Goal: Information Seeking & Learning: Find specific fact

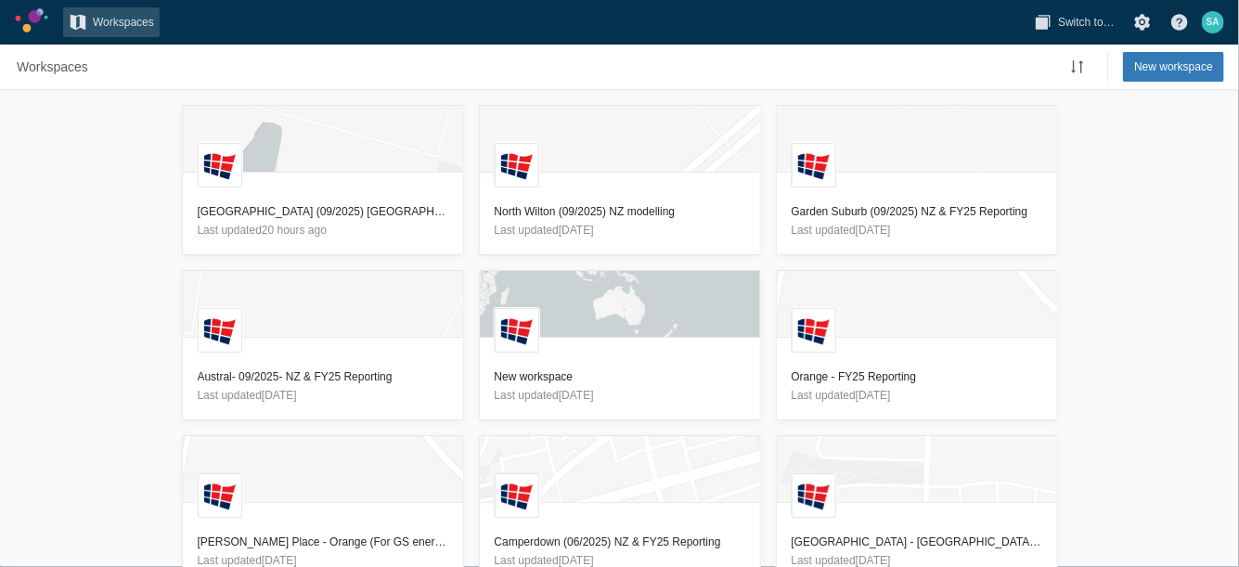
click at [28, 186] on div "L Glenfield (09/2025) [GEOGRAPHIC_DATA] & FY25 Reporting Last updated 20 hours …" at bounding box center [619, 328] width 1239 height 477
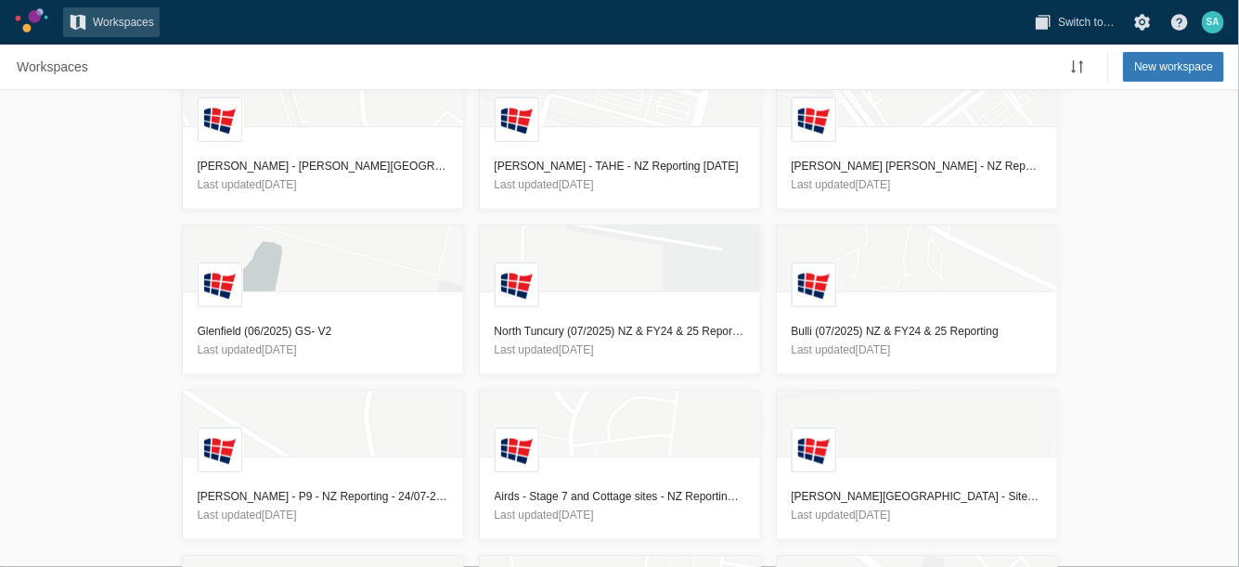
scroll to position [1035, 0]
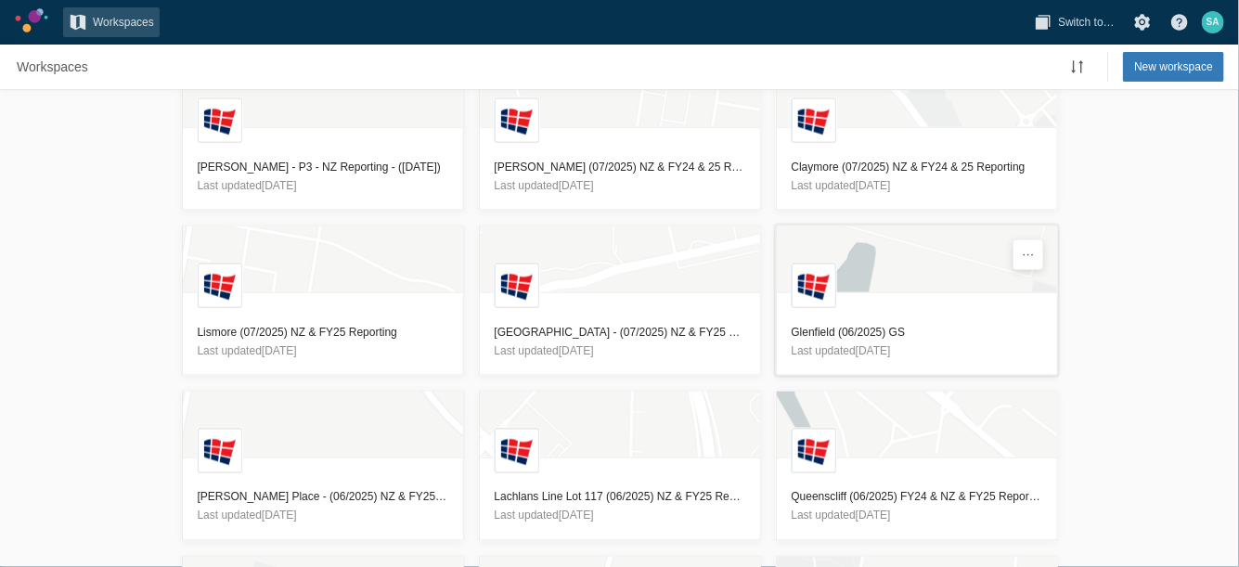
click at [860, 323] on h3 "Glenfield (06/2025) GS" at bounding box center [916, 332] width 251 height 19
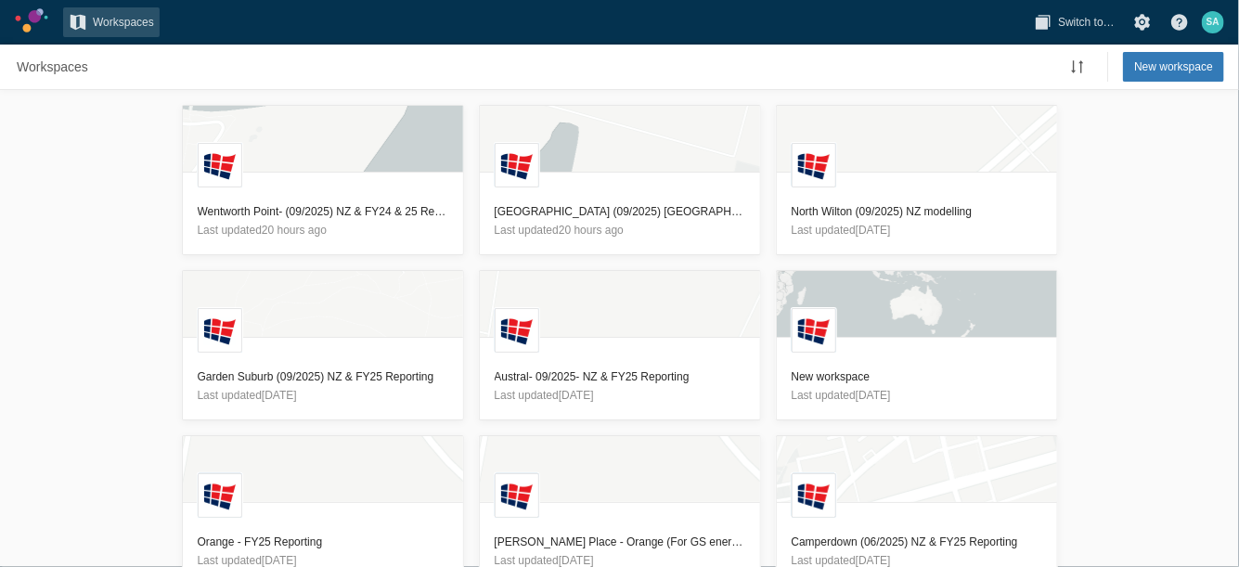
click at [23, 223] on div "L Wentworth Point- (09/2025) NZ & FY24 & 25 Reporting Last updated 20 hours ago…" at bounding box center [619, 328] width 1239 height 477
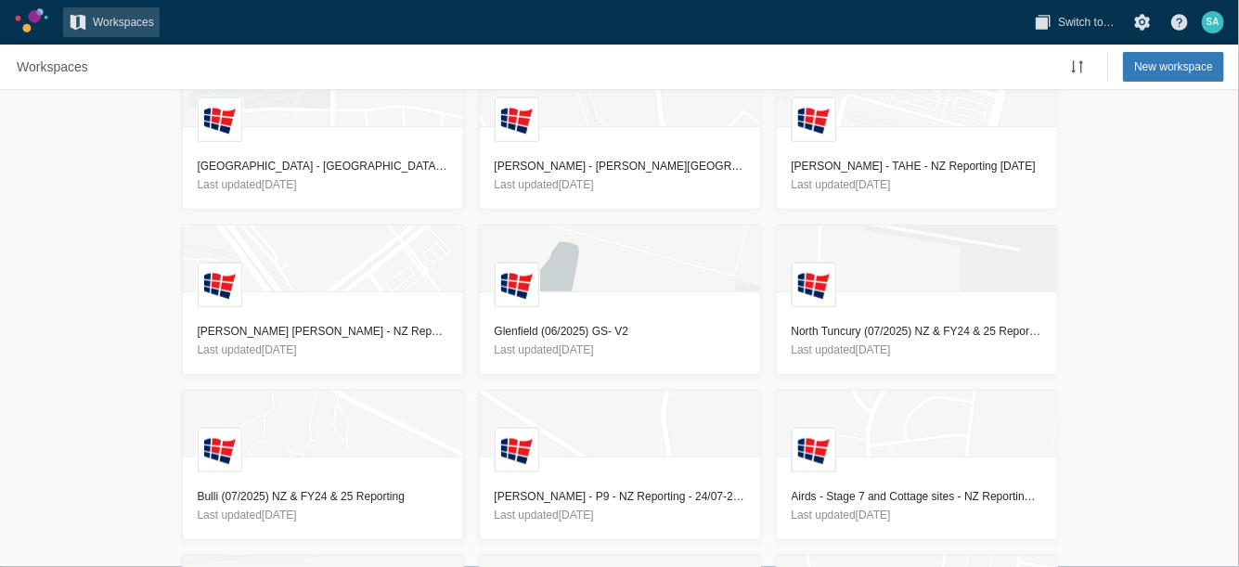
scroll to position [1200, 0]
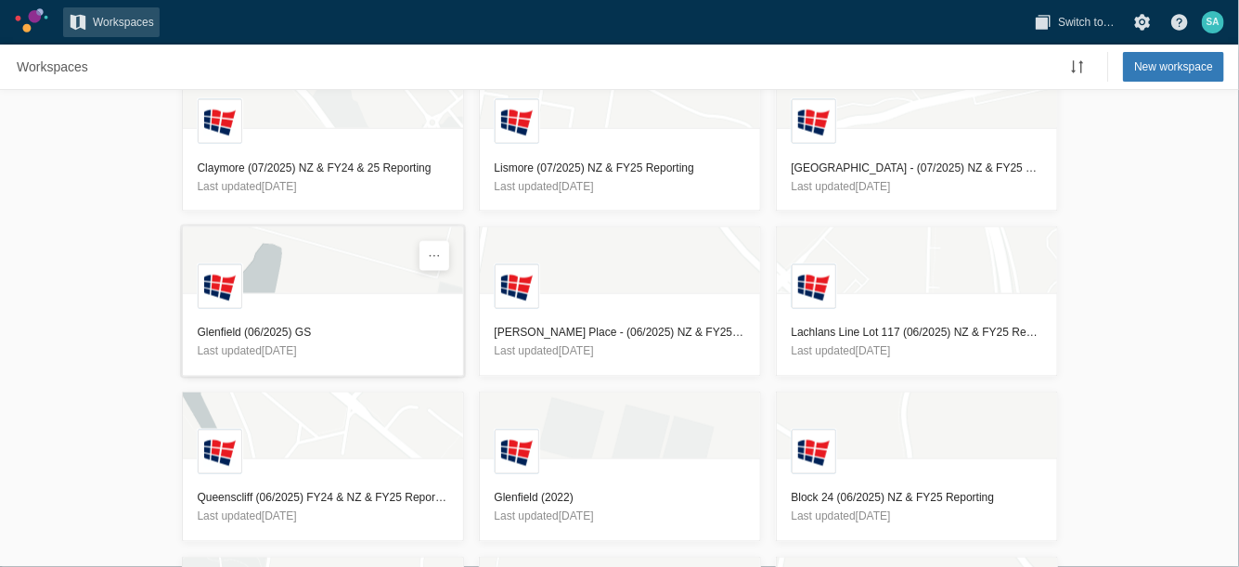
click at [242, 324] on h3 "Glenfield (06/2025) GS" at bounding box center [323, 333] width 251 height 19
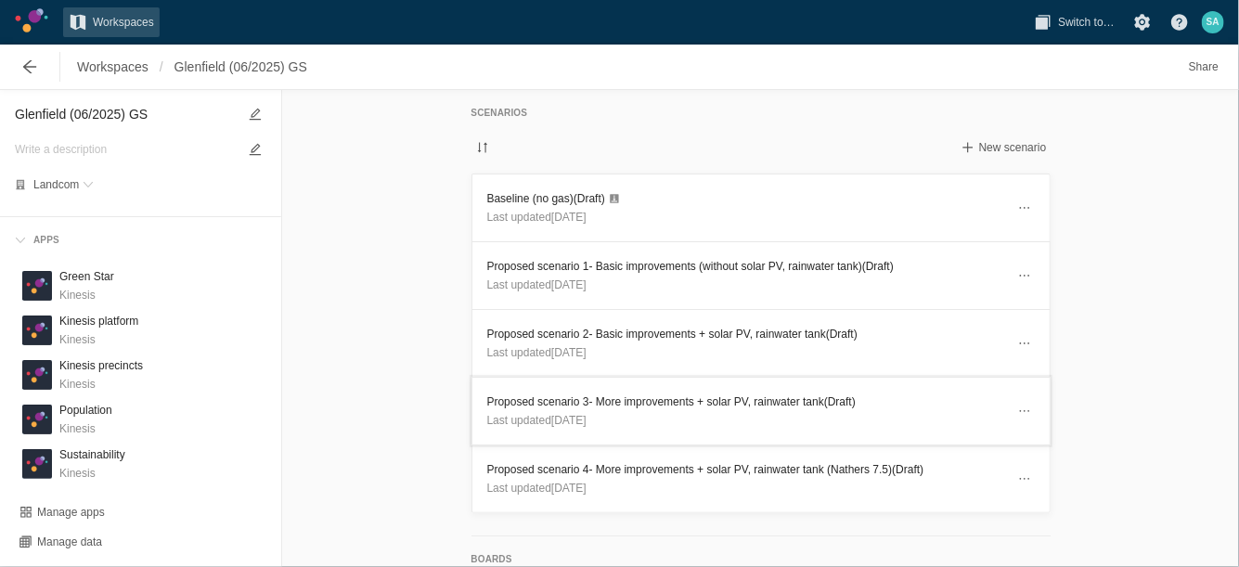
click at [612, 393] on h3 "Proposed scenario 3- More improvements + solar PV, rainwater tank (Draft)" at bounding box center [746, 401] width 518 height 19
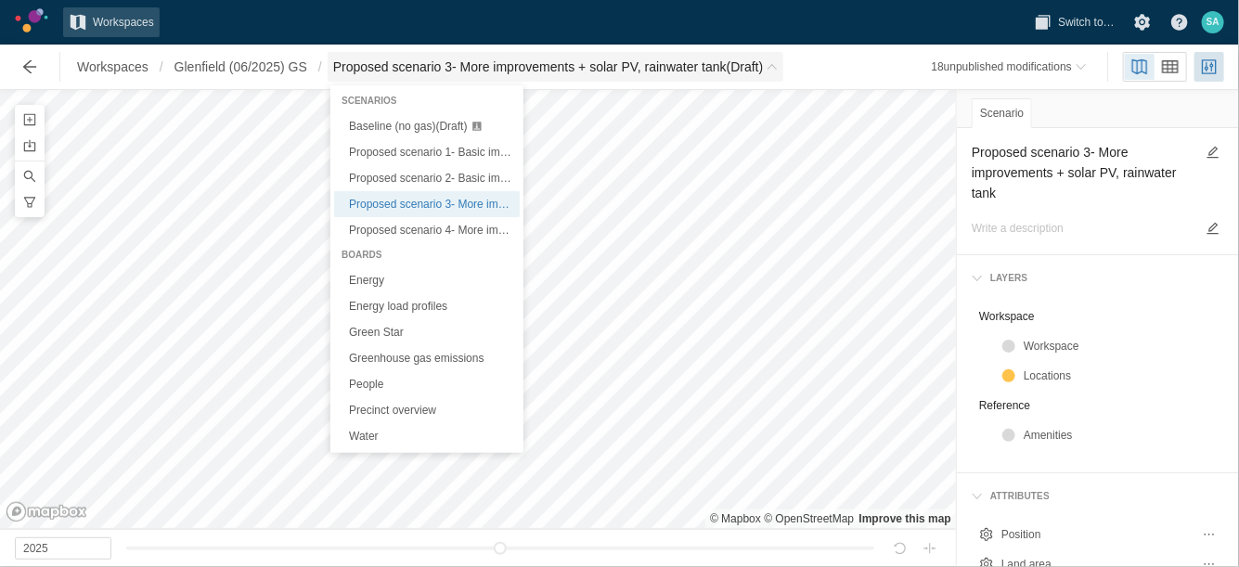
click at [778, 71] on span "Breadcrumb" at bounding box center [771, 66] width 11 height 11
click at [379, 333] on link "Green Star" at bounding box center [427, 332] width 186 height 26
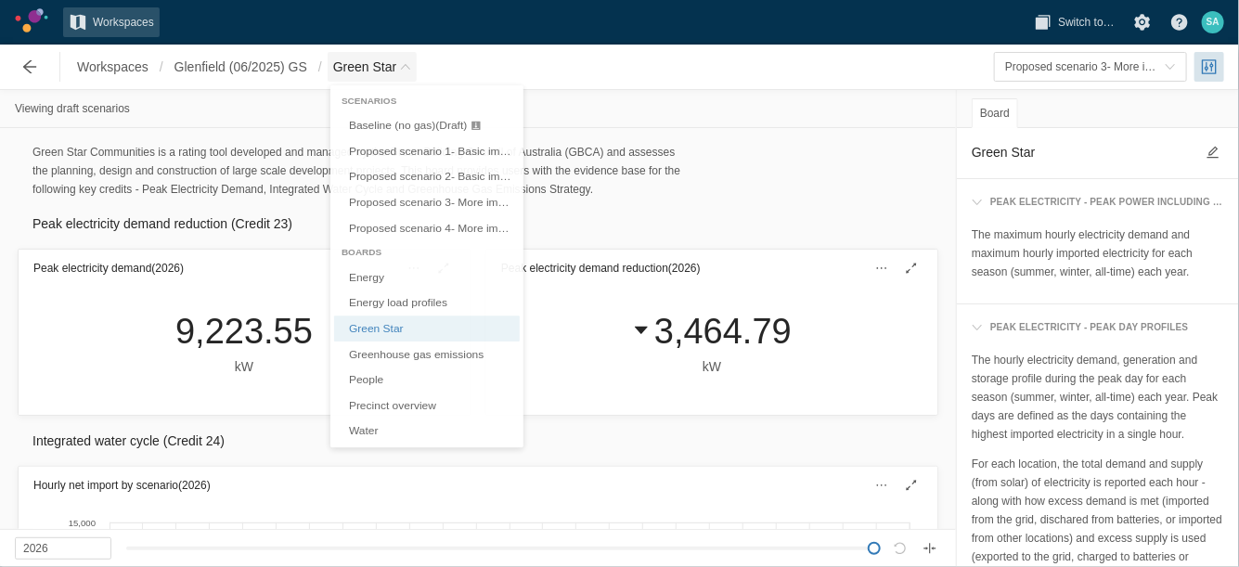
click at [399, 72] on span "Green Star" at bounding box center [372, 67] width 89 height 30
click at [394, 122] on span "Baseline (no gas) (Draft)" at bounding box center [408, 126] width 118 height 13
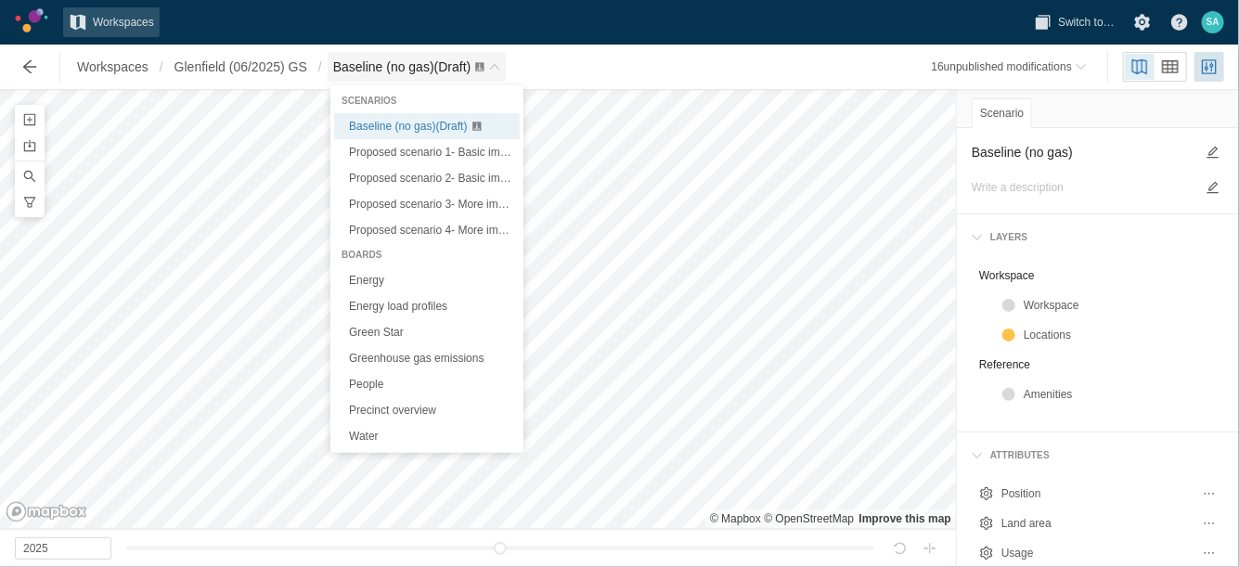
click at [499, 64] on span "Breadcrumb" at bounding box center [494, 66] width 11 height 11
click at [385, 332] on link "Green Star" at bounding box center [427, 332] width 186 height 26
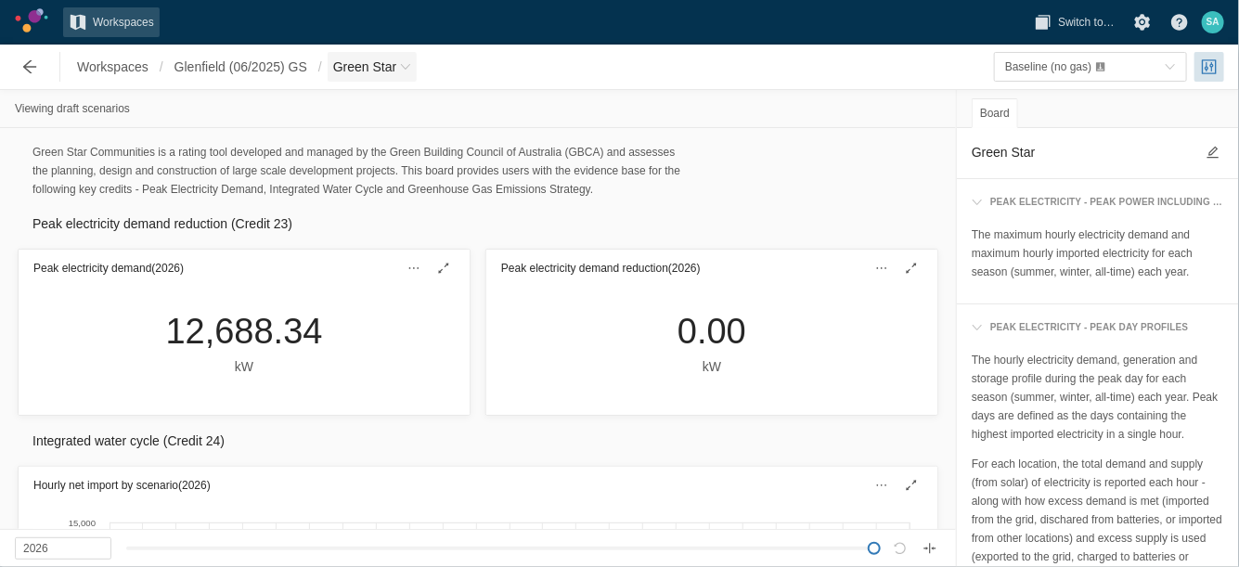
click at [408, 70] on span "Breadcrumb" at bounding box center [405, 66] width 11 height 11
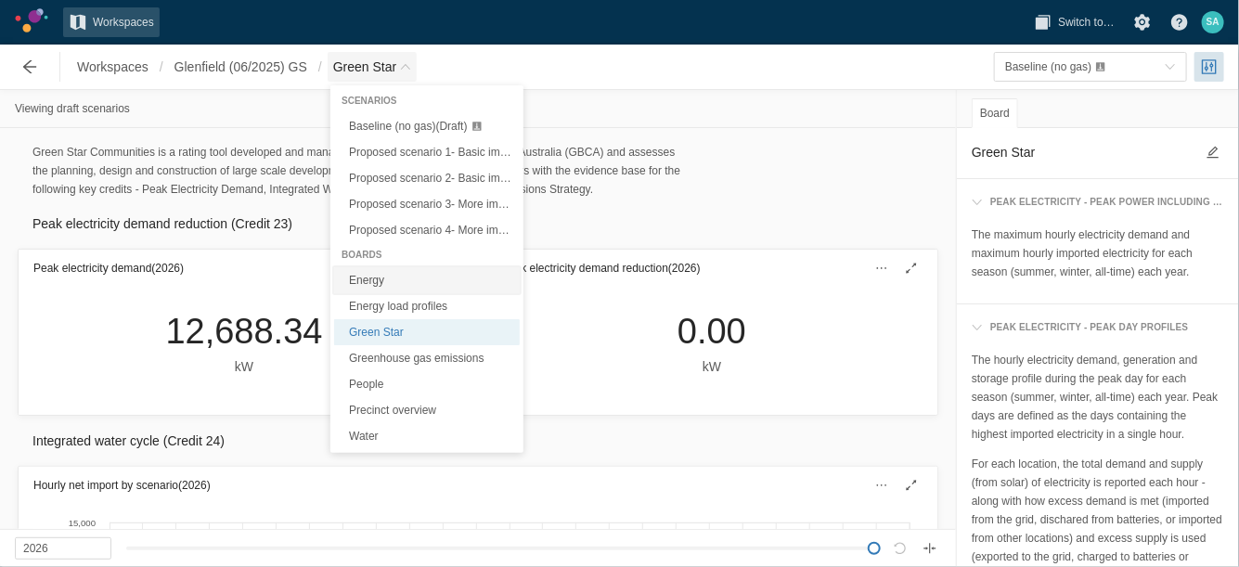
click at [383, 277] on link "Energy" at bounding box center [427, 280] width 186 height 26
type textarea "Energy"
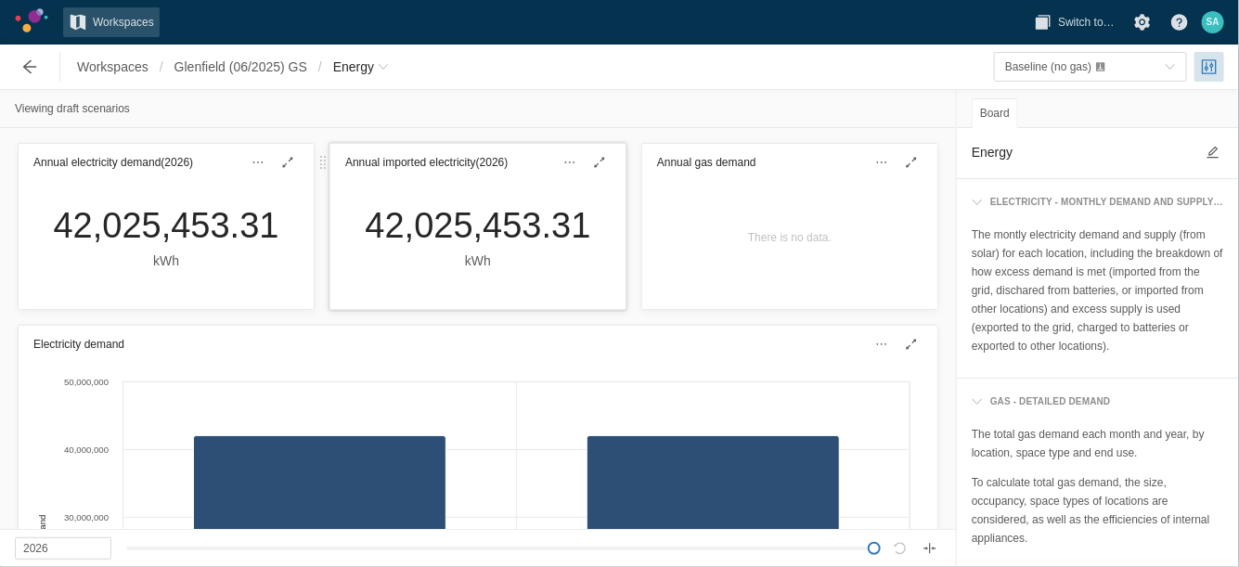
drag, startPoint x: 354, startPoint y: 225, endPoint x: 582, endPoint y: 231, distance: 228.3
click at [582, 231] on div "42,025,453.31 kWh" at bounding box center [477, 237] width 255 height 67
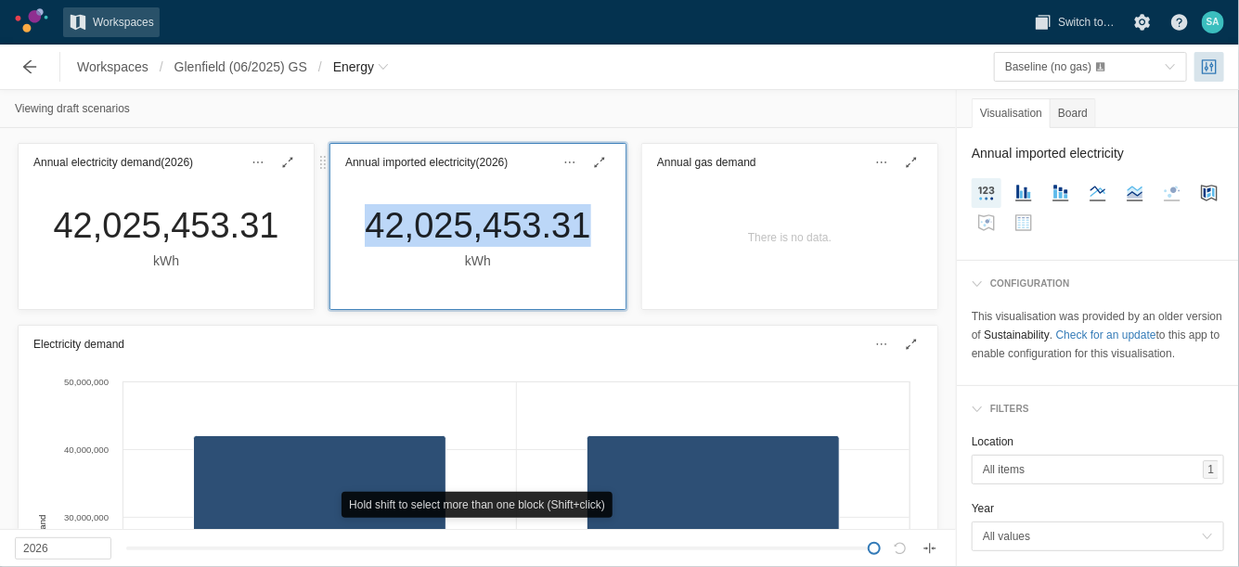
copy div "42,025,453.31"
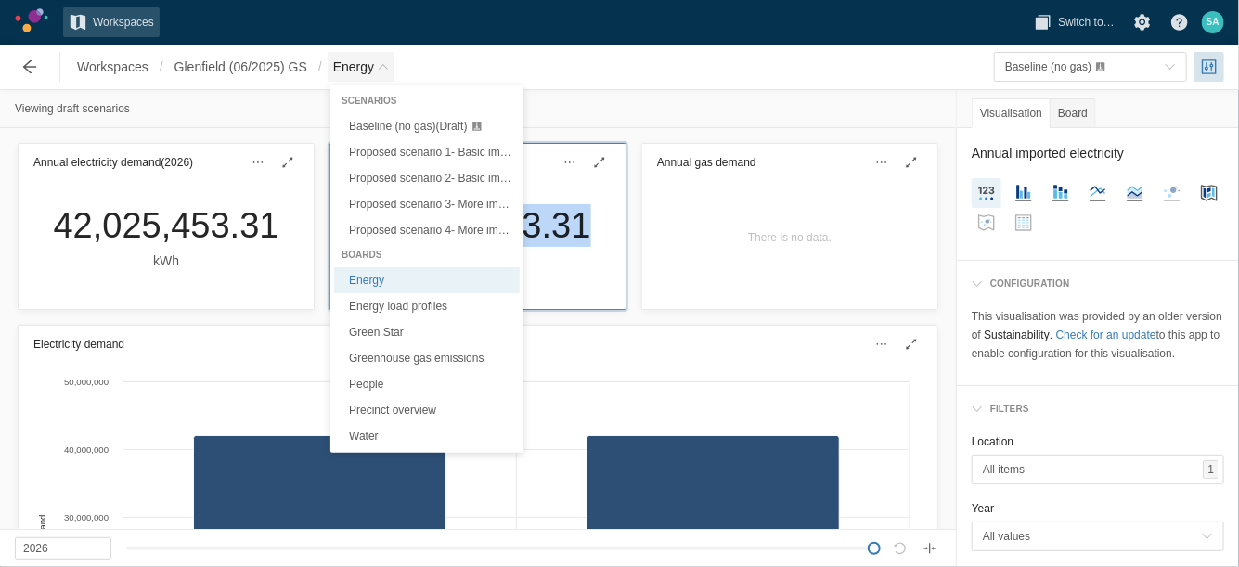
click at [374, 72] on span "Energy" at bounding box center [353, 67] width 41 height 19
click at [463, 203] on span "Proposed scenario 3- More improvements + solar PV, rainwater tank (Draft)" at bounding box center [533, 204] width 368 height 13
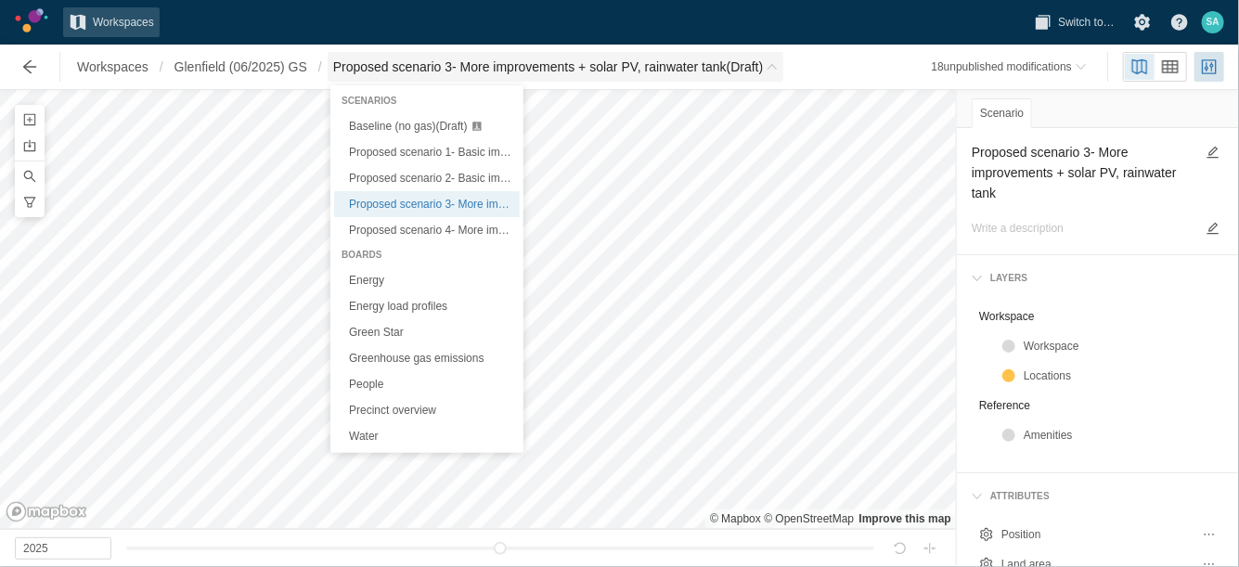
click at [784, 68] on span "Proposed scenario 3- More improvements + solar PV, rainwater tank (Draft)" at bounding box center [556, 67] width 457 height 30
click at [374, 280] on link "Energy" at bounding box center [427, 280] width 186 height 26
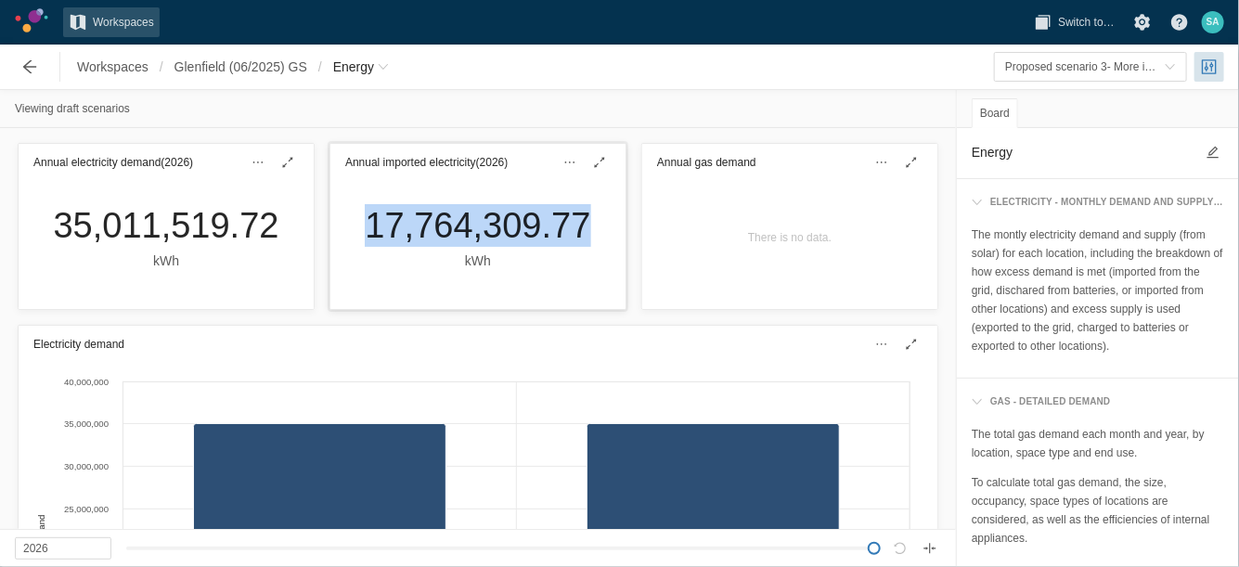
drag, startPoint x: 354, startPoint y: 218, endPoint x: 572, endPoint y: 228, distance: 217.4
click at [572, 228] on div "17,764,309.77 kWh" at bounding box center [477, 237] width 255 height 67
